Goal: Information Seeking & Learning: Learn about a topic

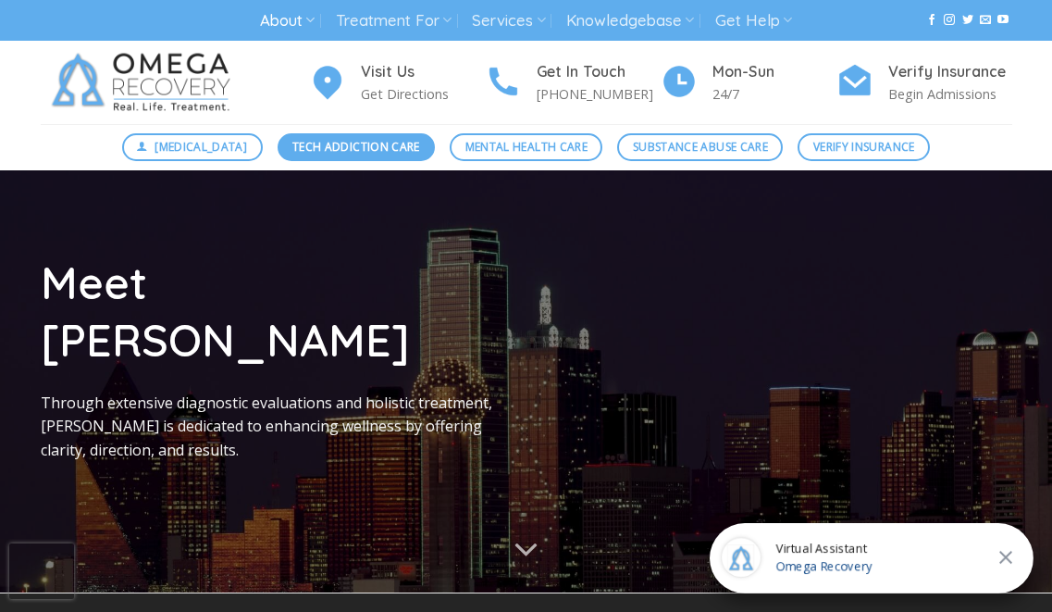
click at [322, 142] on span "Tech Addiction Care" at bounding box center [356, 147] width 128 height 18
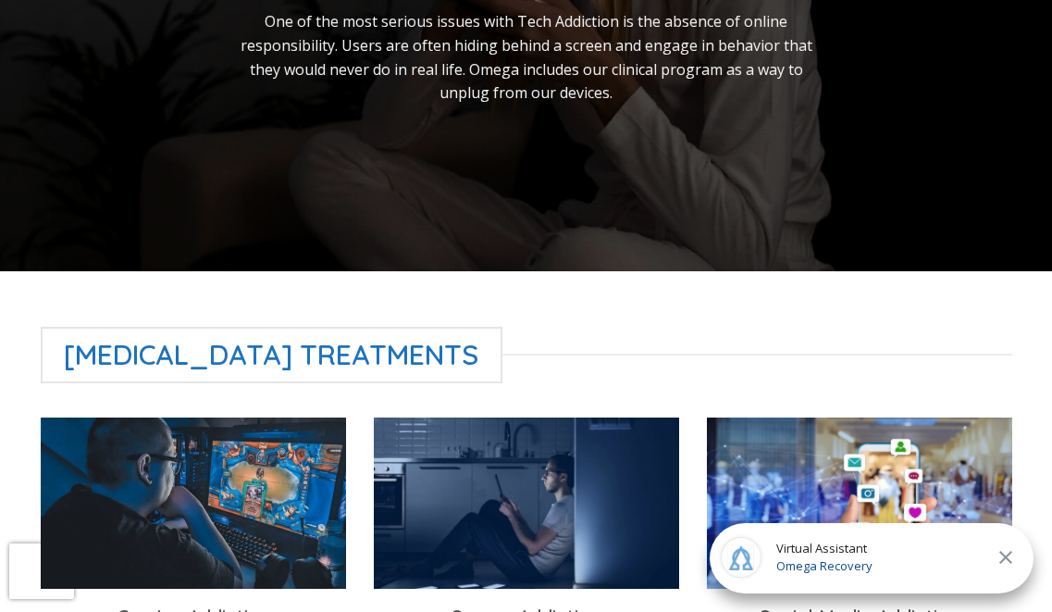
scroll to position [417, 0]
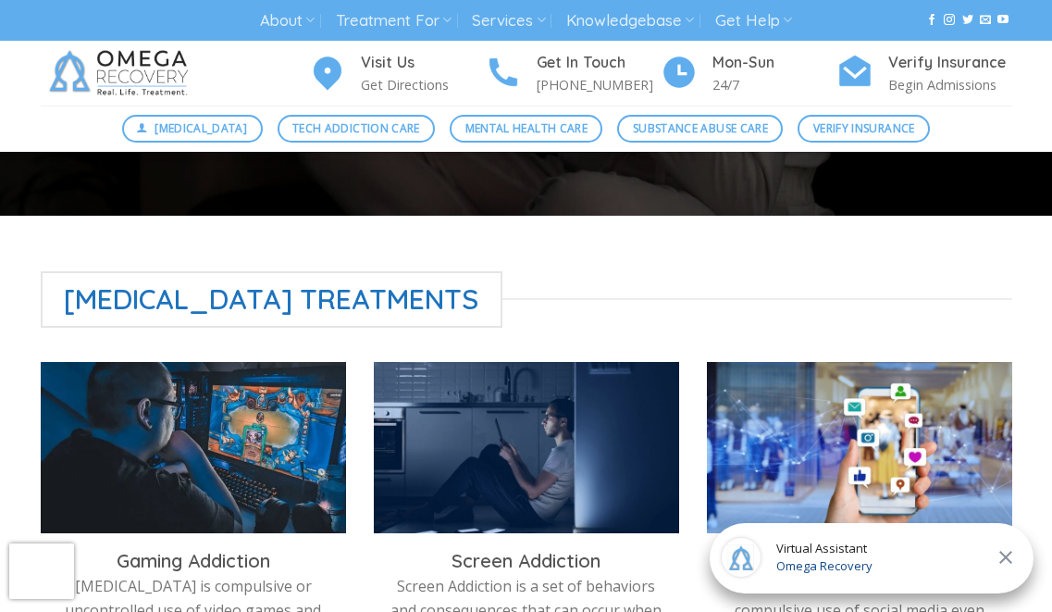
click at [390, 294] on span "Technology Addiction Treatments" at bounding box center [272, 299] width 463 height 56
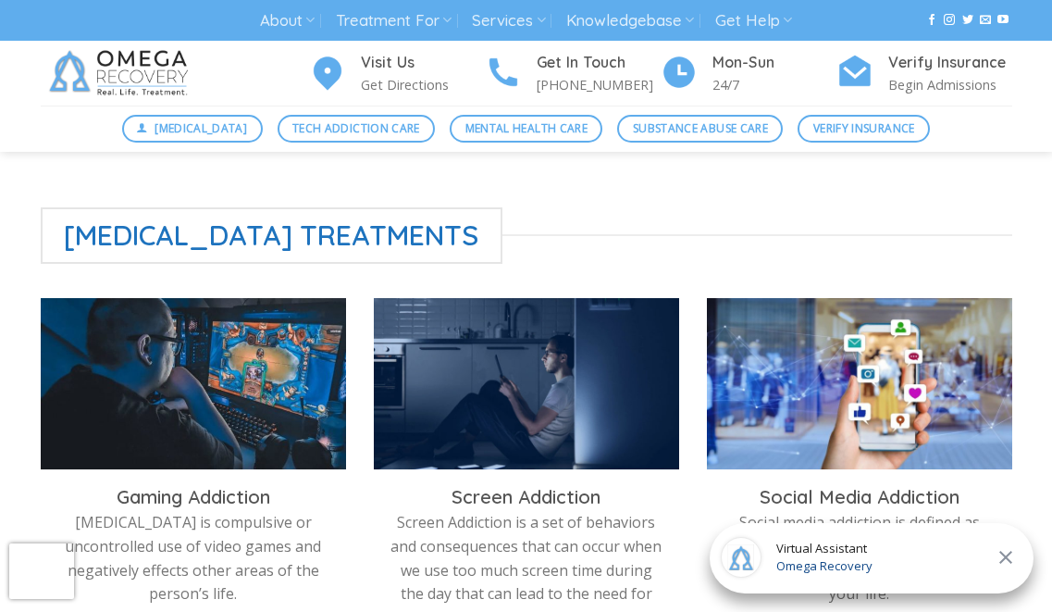
scroll to position [483, 0]
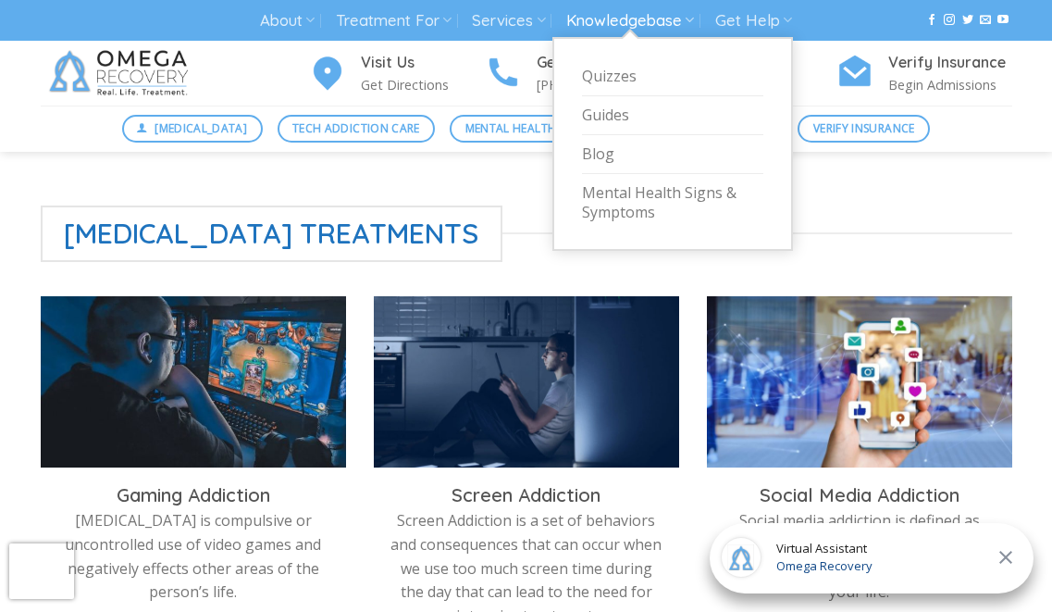
click at [683, 21] on link "Knowledgebase" at bounding box center [630, 21] width 128 height 34
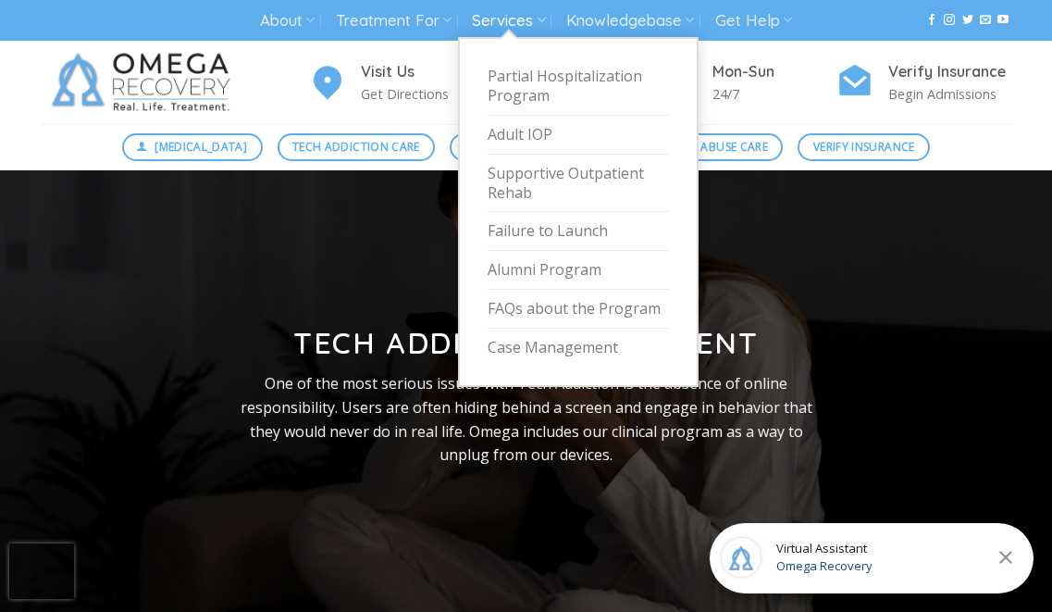
click at [512, 28] on link "Services" at bounding box center [508, 21] width 73 height 34
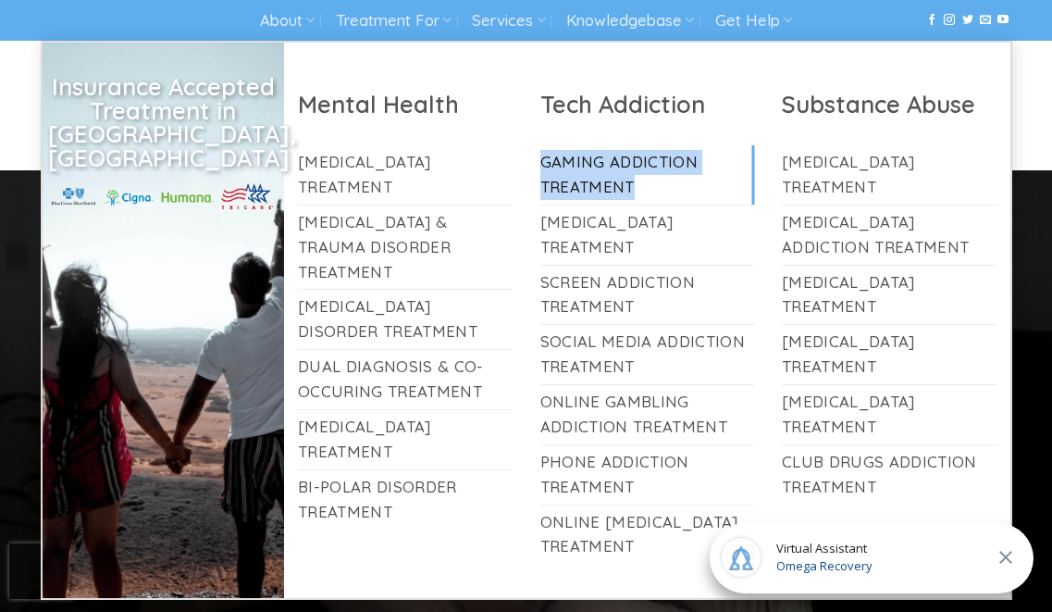
click at [574, 167] on link "Gaming Addiction Treatment" at bounding box center [647, 174] width 215 height 59
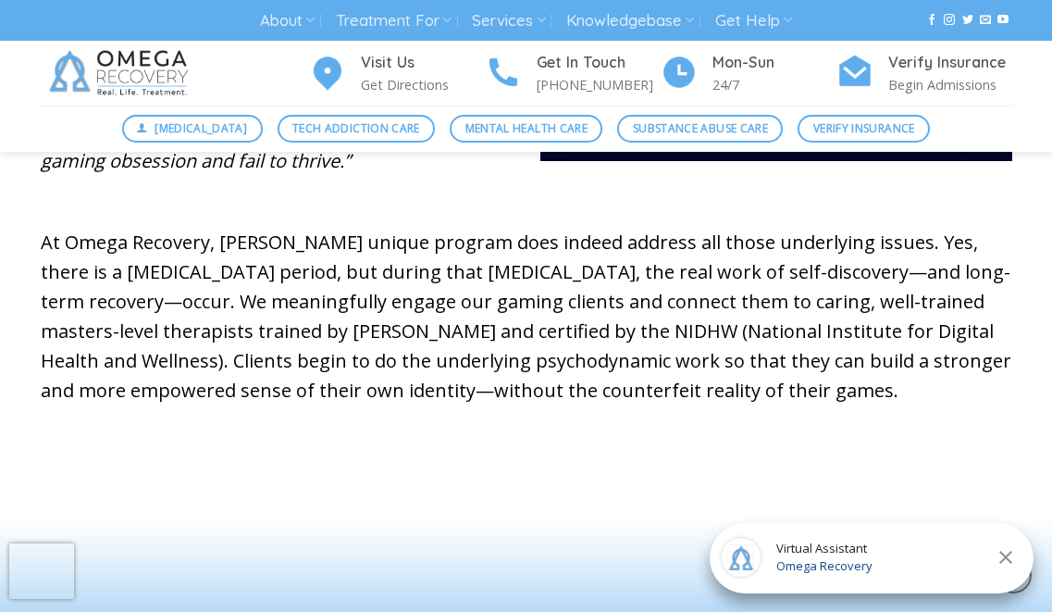
scroll to position [1144, 0]
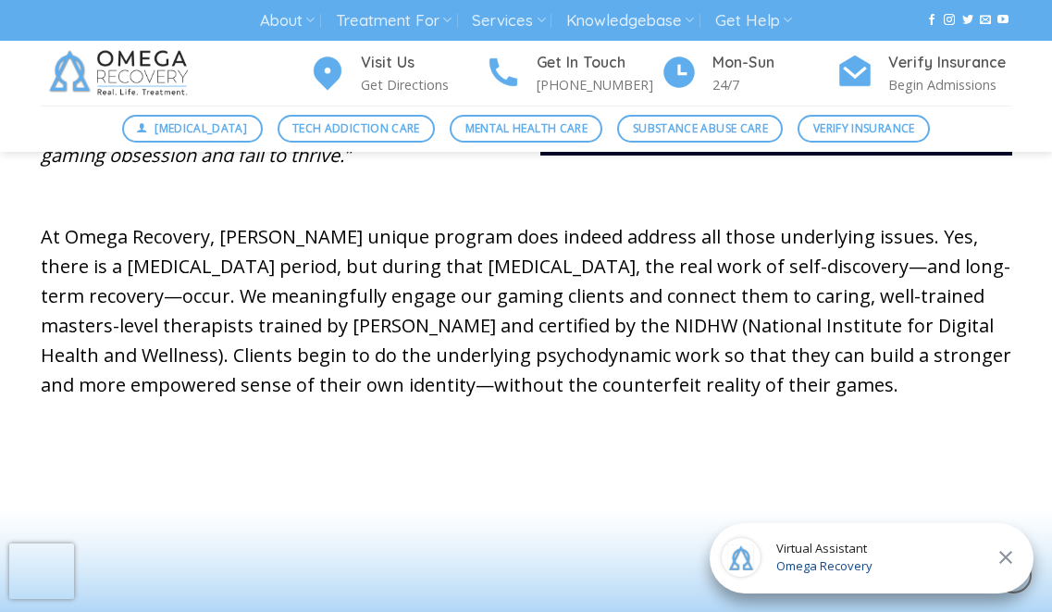
click at [161, 70] on img at bounding box center [122, 73] width 162 height 65
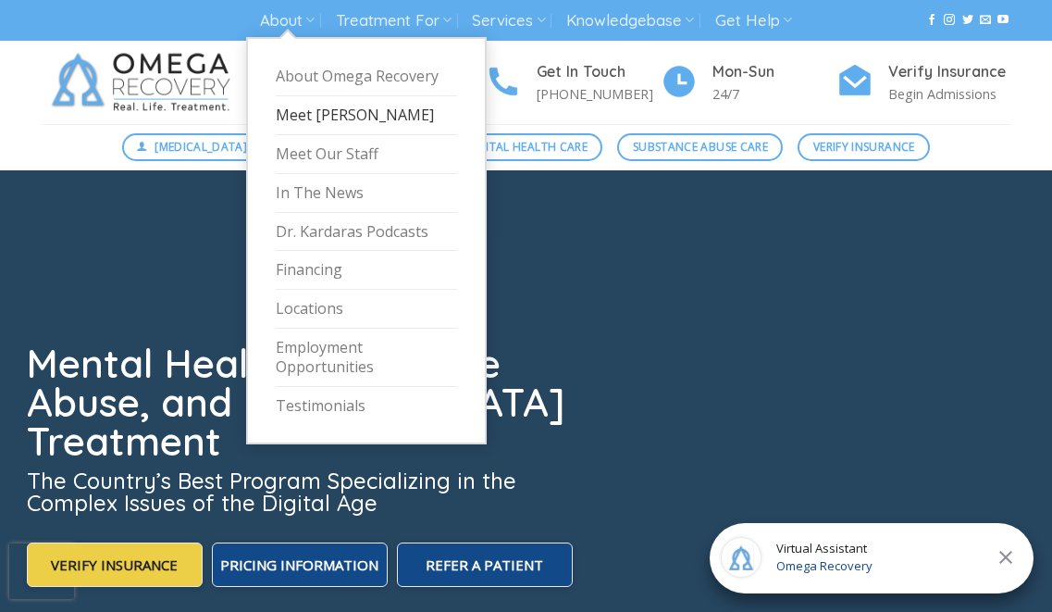
click at [310, 112] on link "Meet [PERSON_NAME]" at bounding box center [366, 115] width 181 height 39
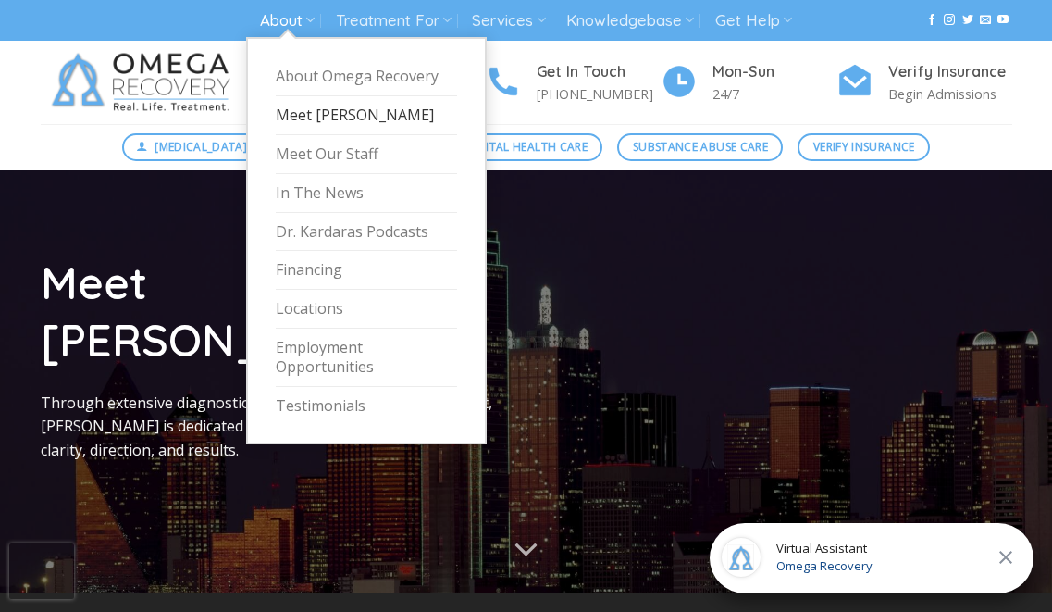
click at [283, 19] on link "About" at bounding box center [287, 21] width 55 height 34
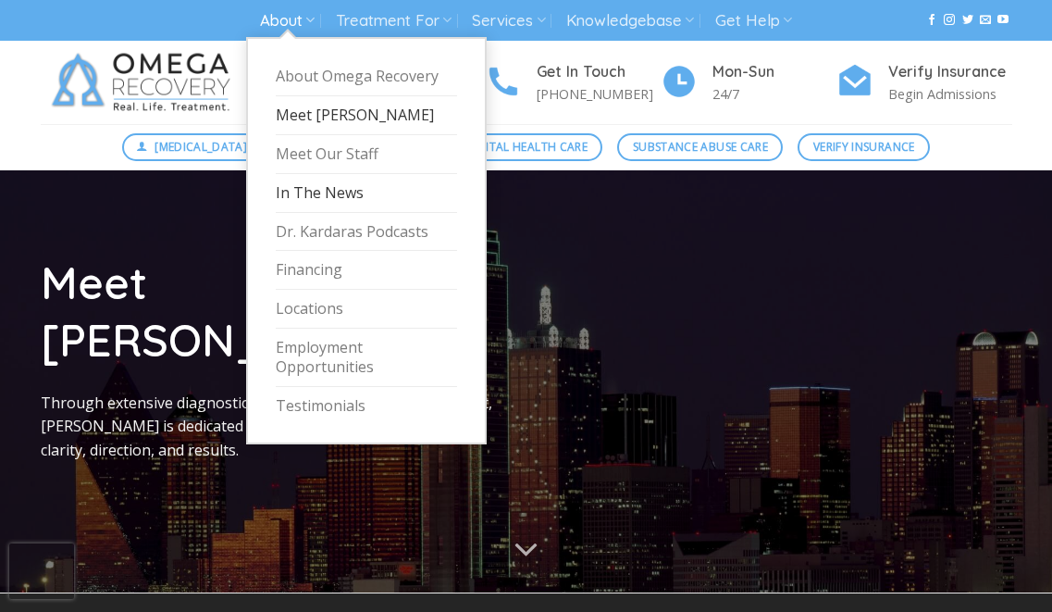
click at [317, 193] on link "In The News" at bounding box center [366, 193] width 181 height 39
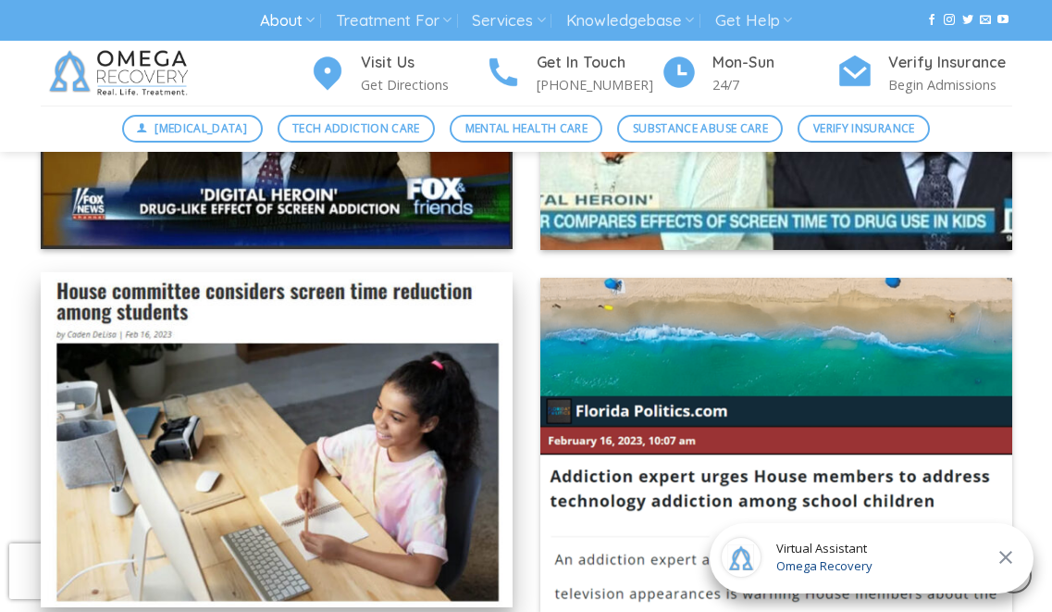
scroll to position [7426, 0]
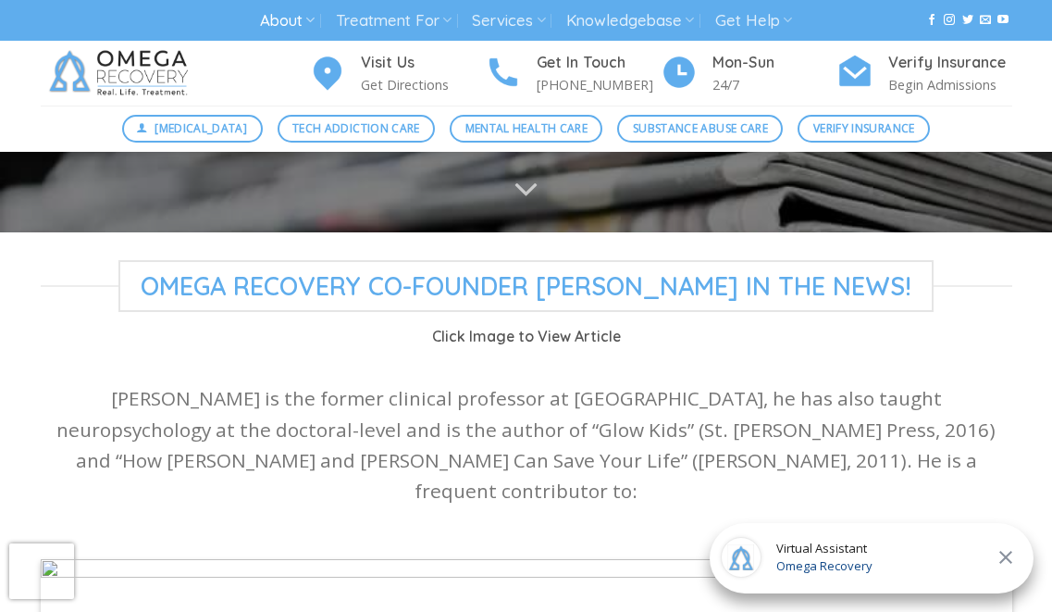
scroll to position [283, 0]
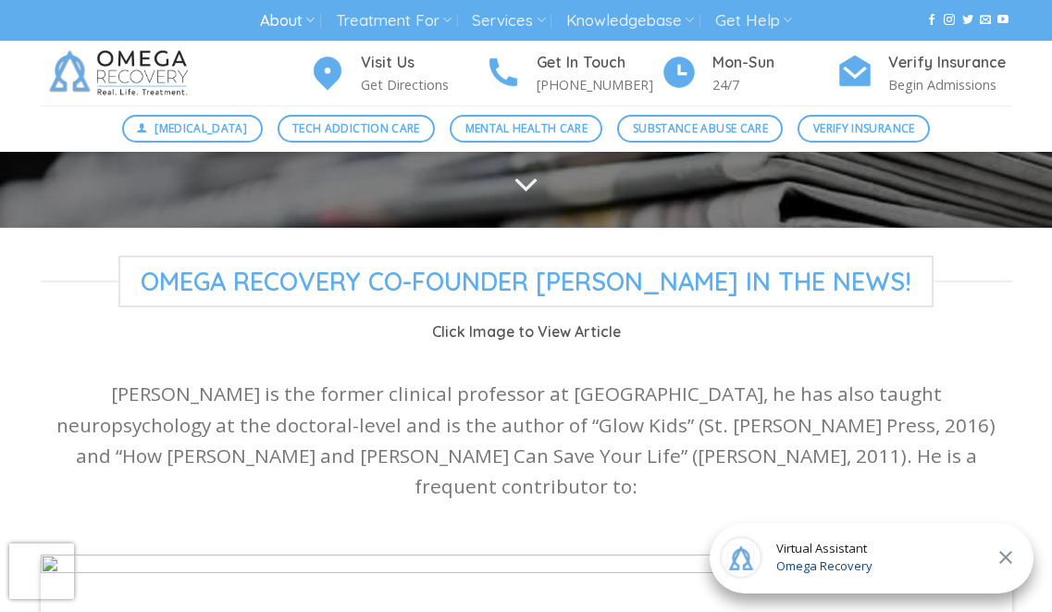
click at [537, 196] on icon "Scroll for more" at bounding box center [527, 184] width 26 height 46
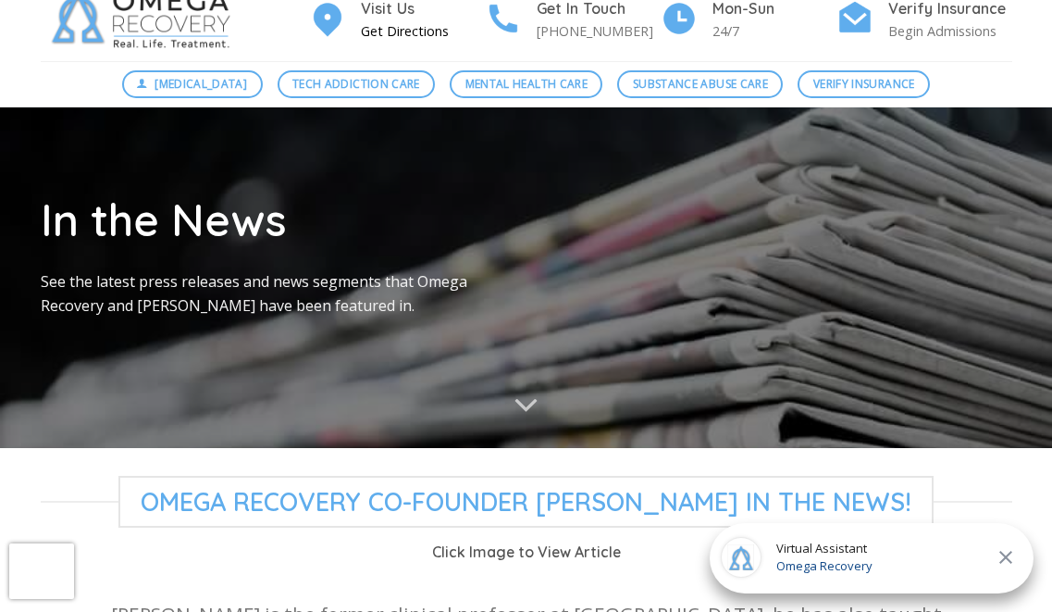
scroll to position [0, 0]
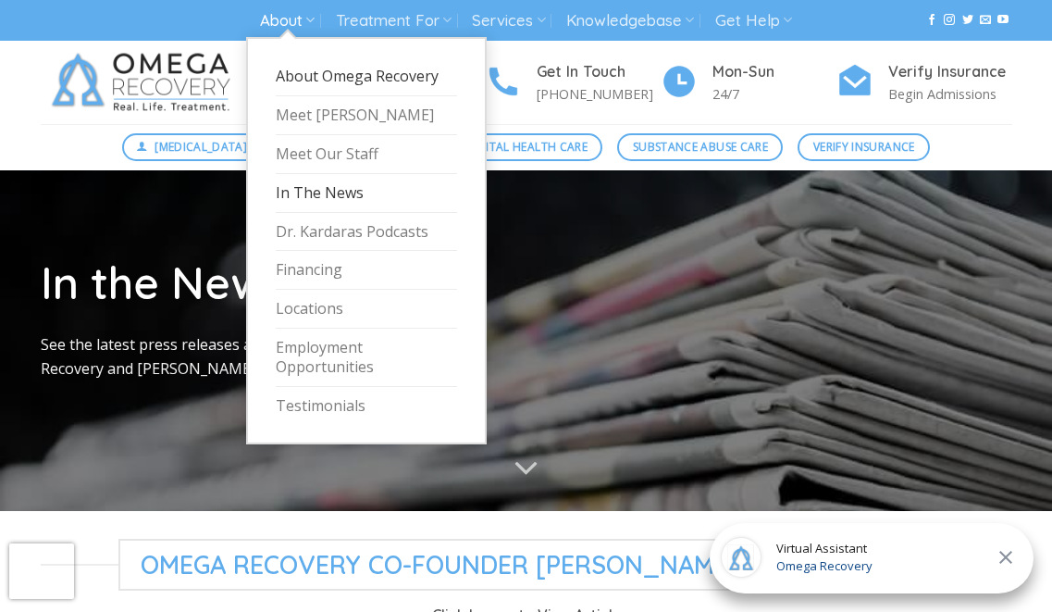
click at [307, 88] on link "About Omega Recovery" at bounding box center [366, 76] width 181 height 39
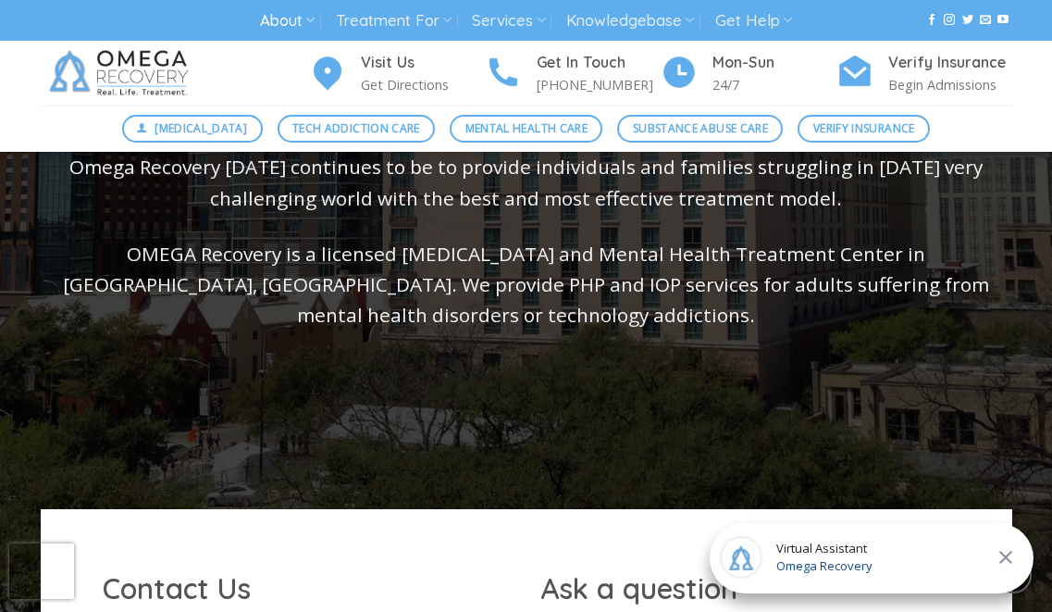
scroll to position [632, 0]
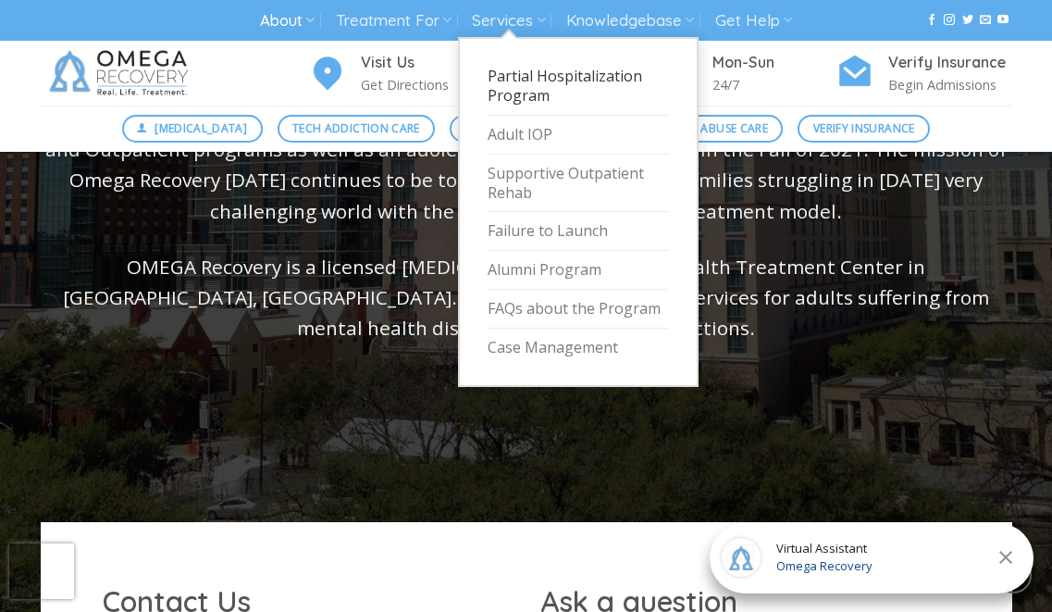
click at [533, 84] on link "Partial Hospitalization Program" at bounding box center [578, 86] width 181 height 58
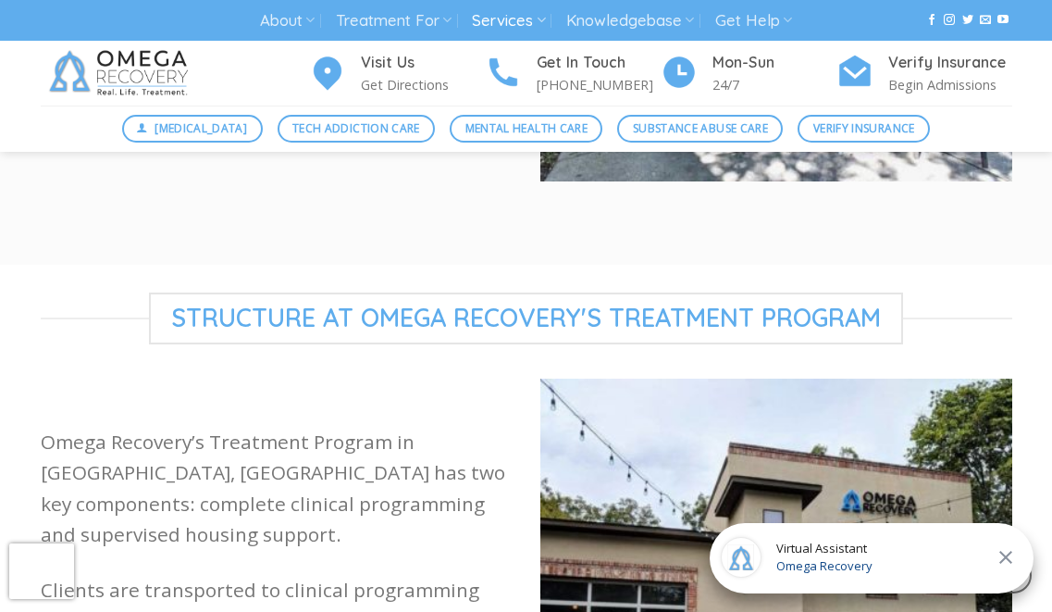
scroll to position [1402, 0]
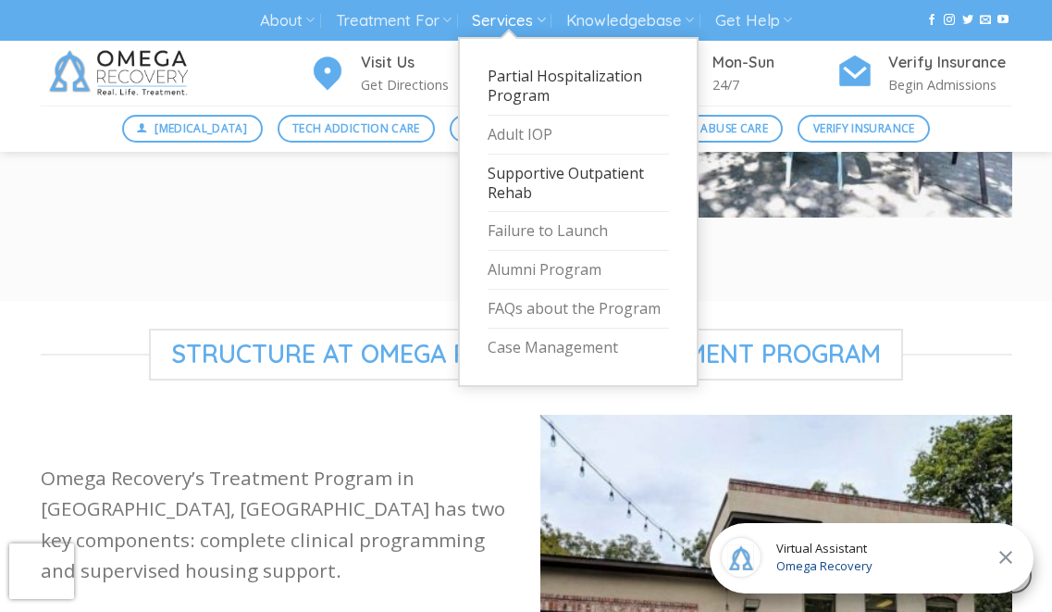
click at [514, 188] on link "Supportive Outpatient Rehab" at bounding box center [578, 184] width 181 height 58
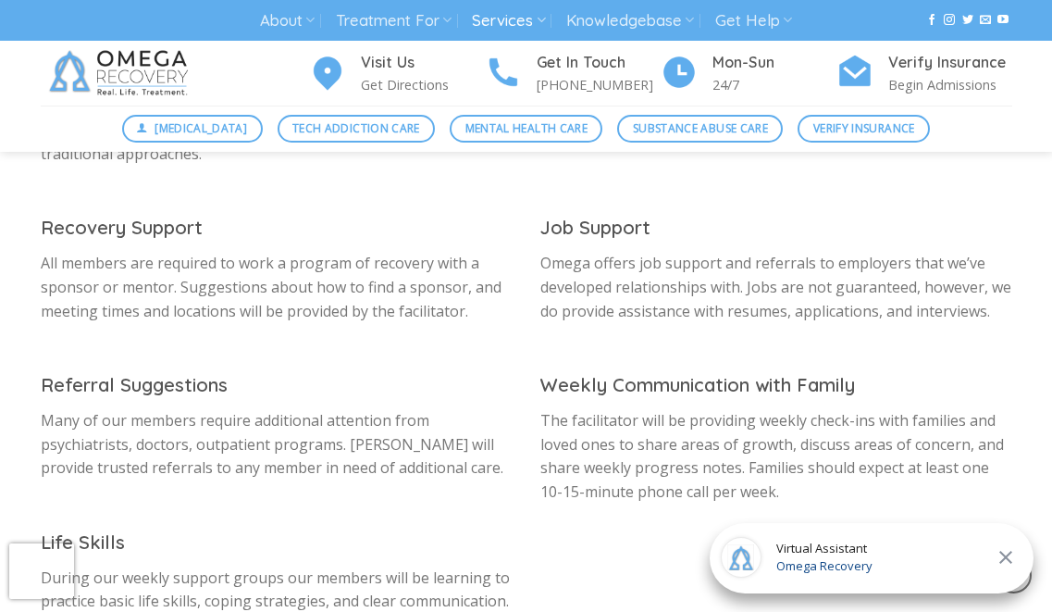
scroll to position [893, 0]
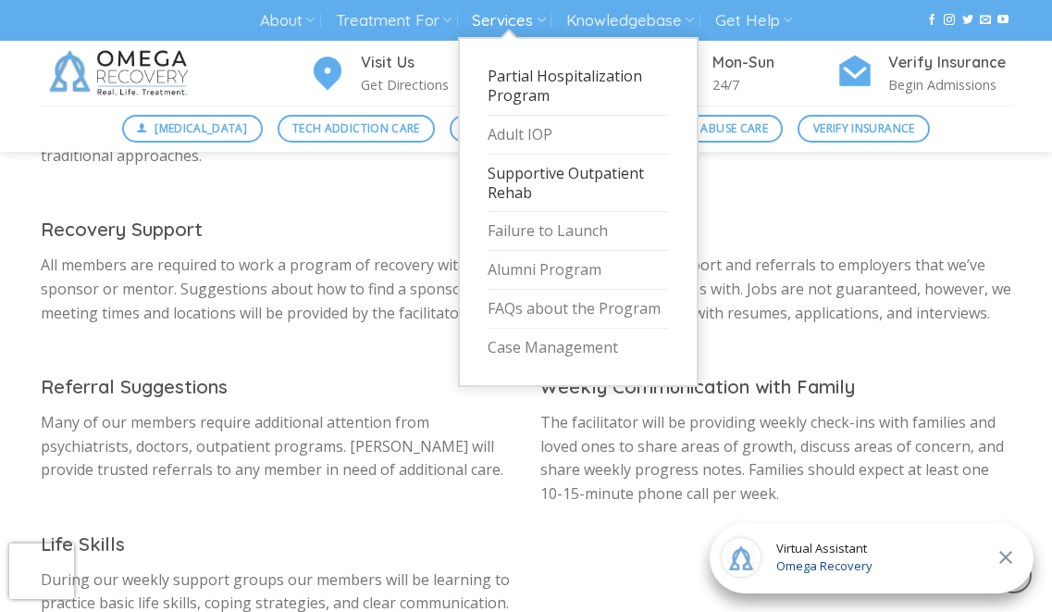
click at [527, 95] on link "Partial Hospitalization Program" at bounding box center [578, 86] width 181 height 58
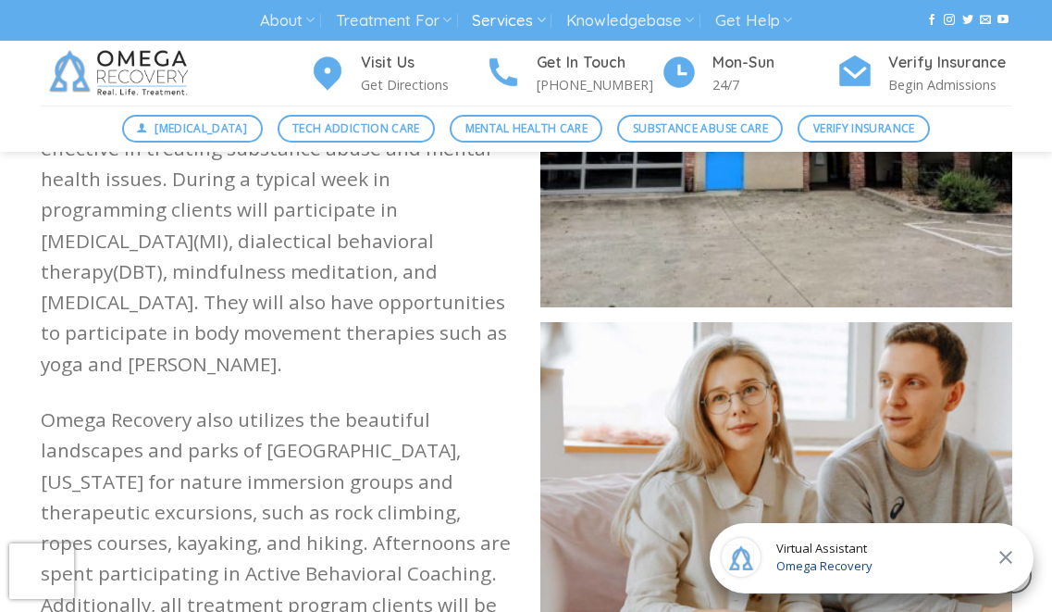
scroll to position [1976, 0]
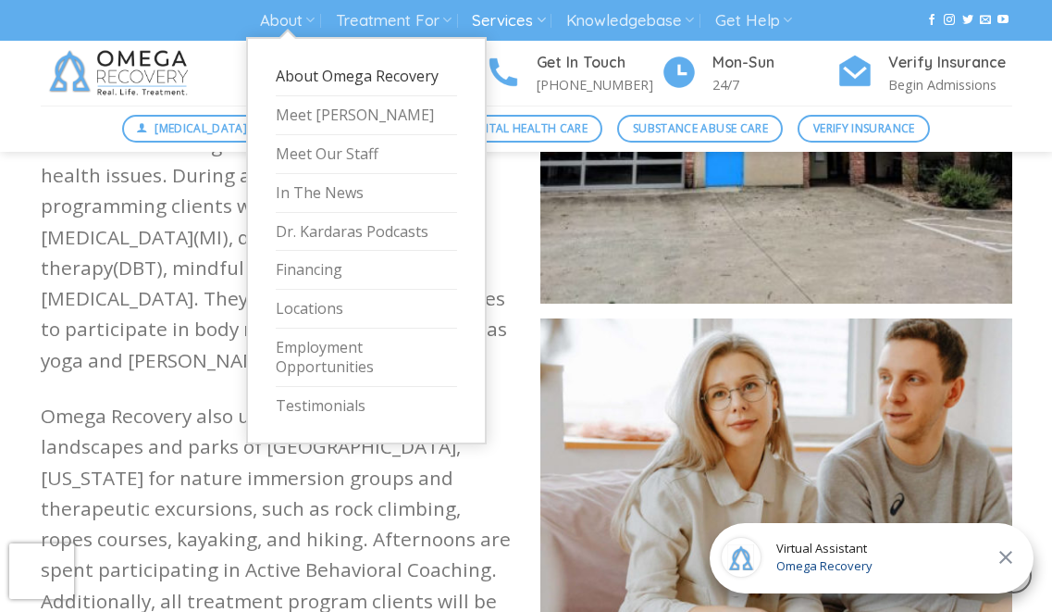
click at [318, 80] on link "About Omega Recovery" at bounding box center [366, 76] width 181 height 39
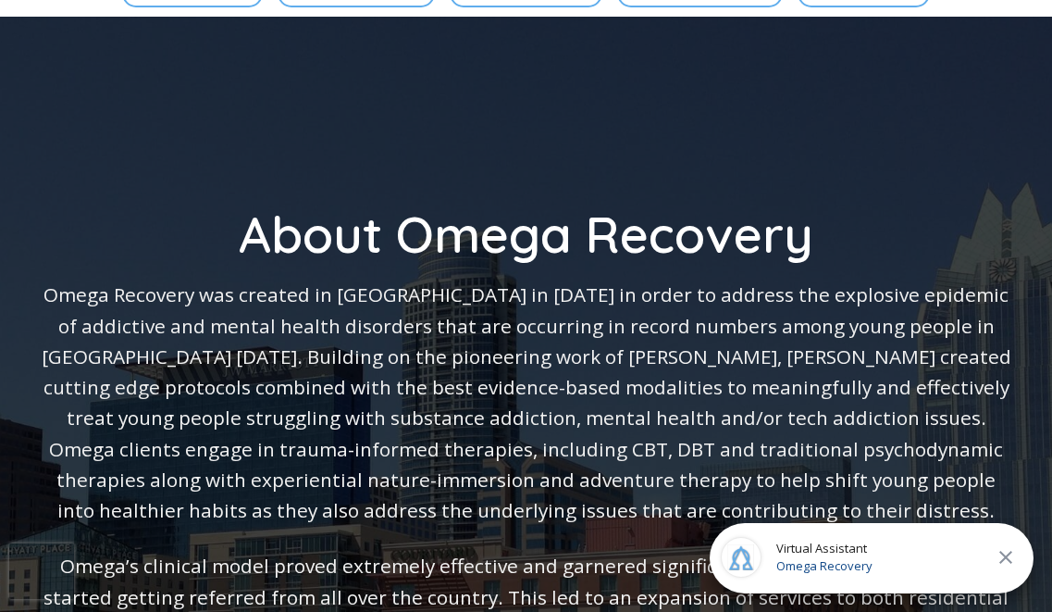
scroll to position [177, 0]
